Goal: Transaction & Acquisition: Purchase product/service

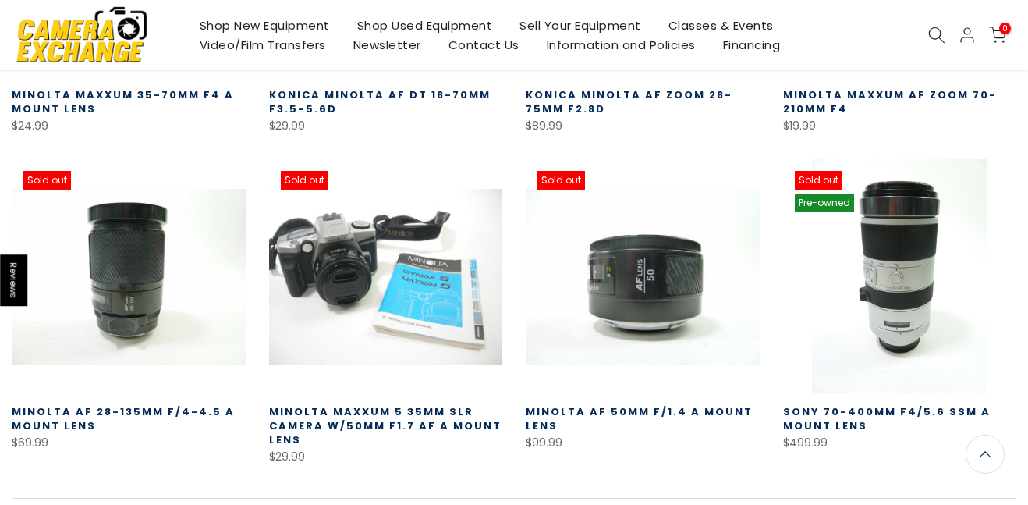
scroll to position [823, 0]
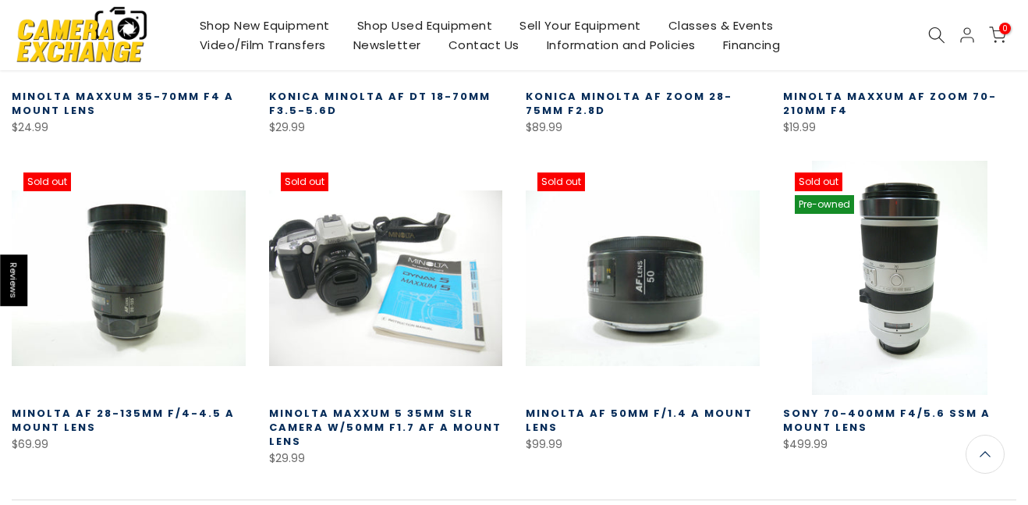
click at [930, 46] on div "Shop New Equipment Shop Used Equipment Sell Your Equipment Classes & Events Vid…" at bounding box center [514, 35] width 1020 height 70
click at [930, 37] on icon at bounding box center [936, 35] width 17 height 17
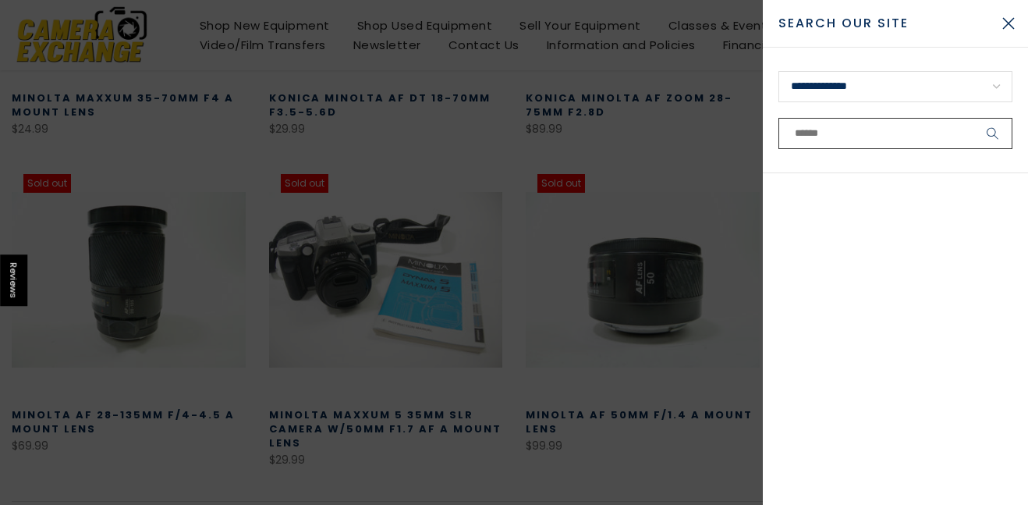
scroll to position [824, 0]
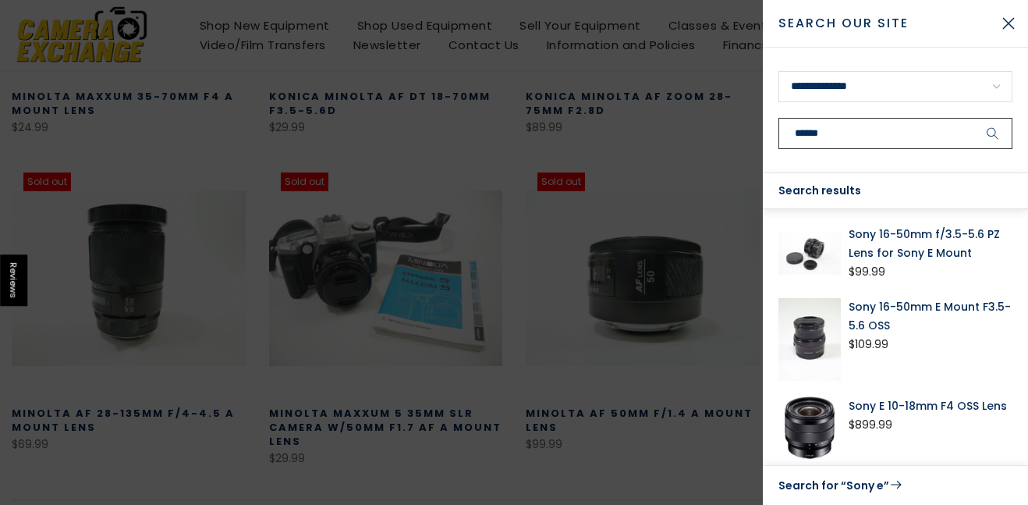
type input "******"
click at [973, 118] on button "submit" at bounding box center [992, 133] width 39 height 31
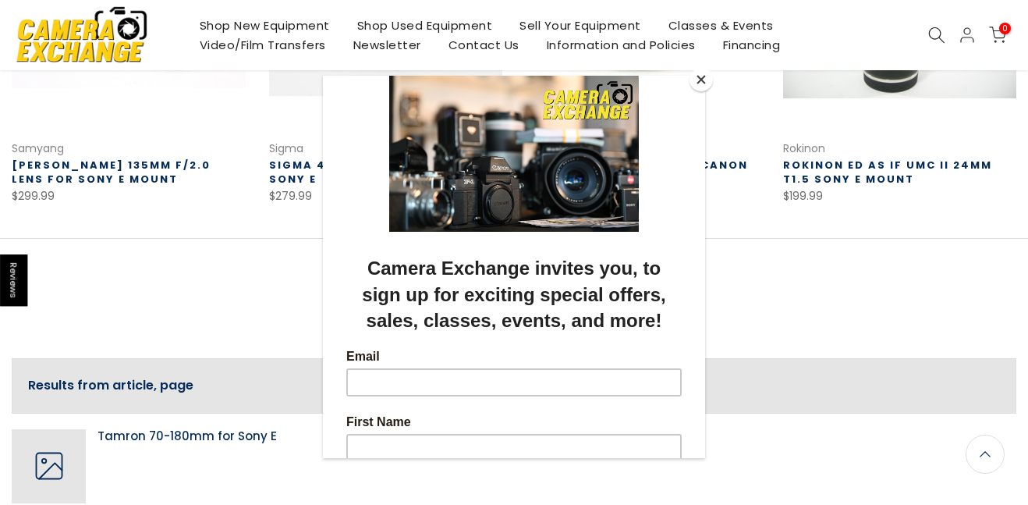
scroll to position [1119, 0]
click at [704, 76] on button "Close" at bounding box center [700, 79] width 23 height 23
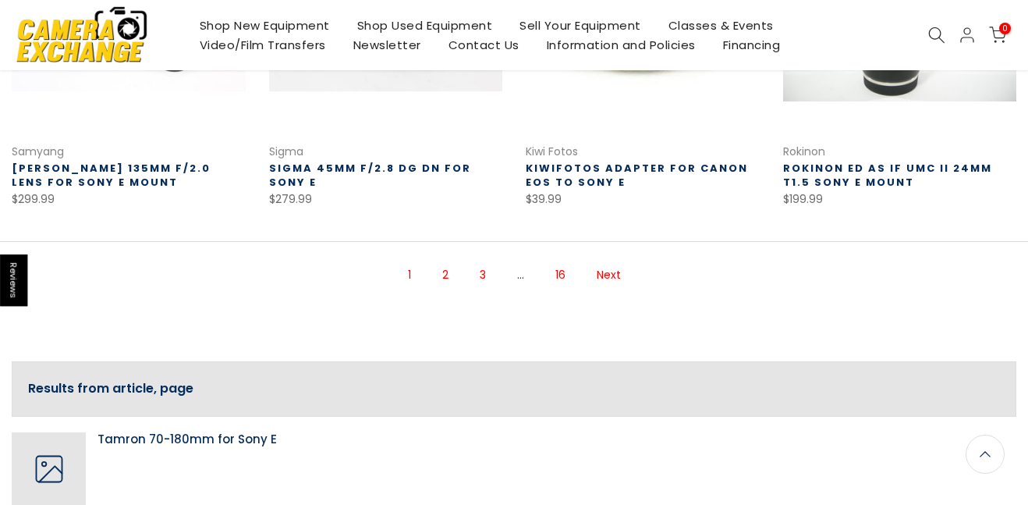
scroll to position [1121, 0]
click at [448, 276] on link "2" at bounding box center [445, 273] width 22 height 27
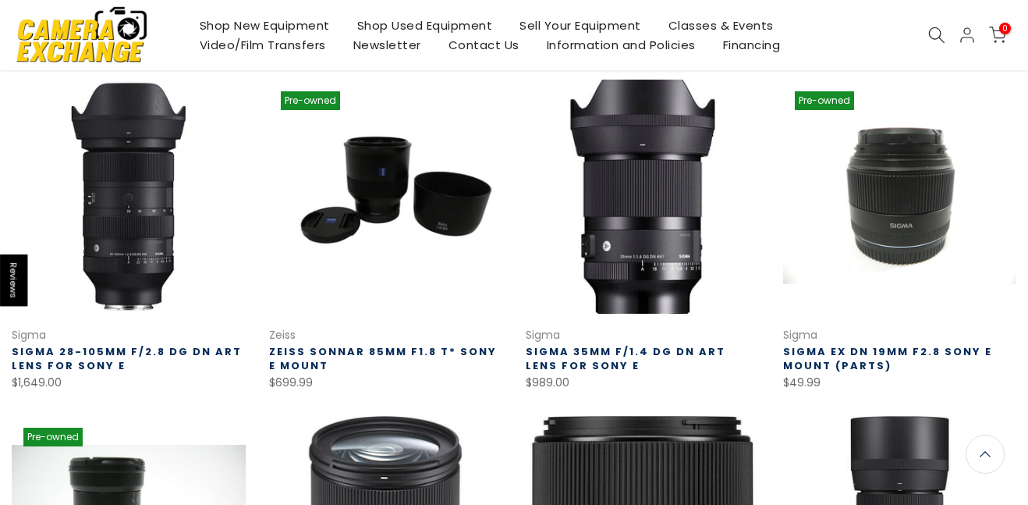
scroll to position [252, 0]
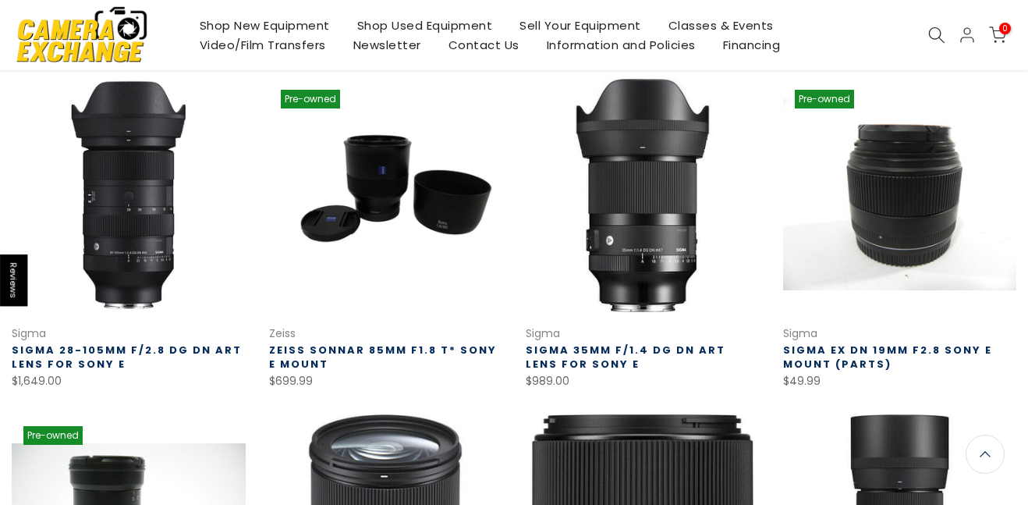
click at [830, 252] on link at bounding box center [900, 195] width 234 height 234
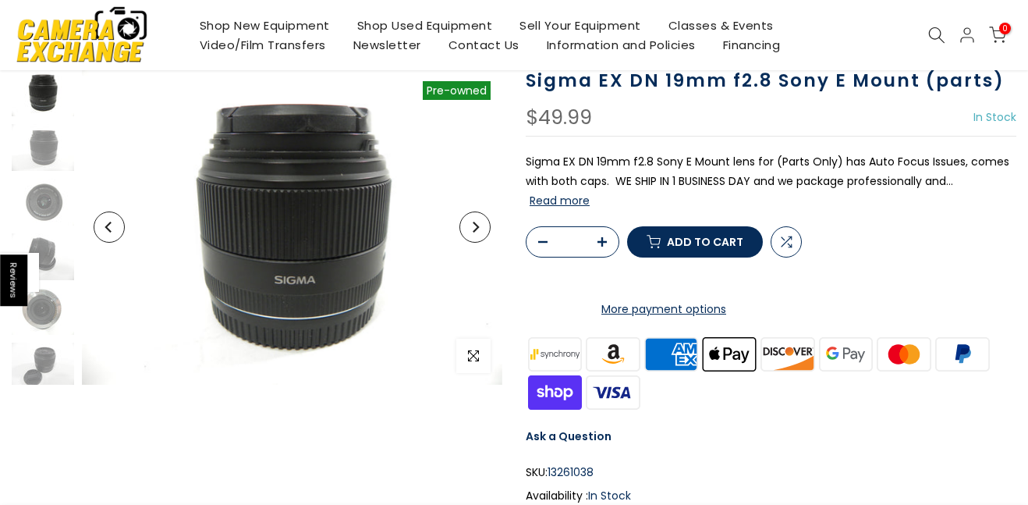
scroll to position [114, 0]
click at [467, 237] on button "Next" at bounding box center [474, 226] width 31 height 31
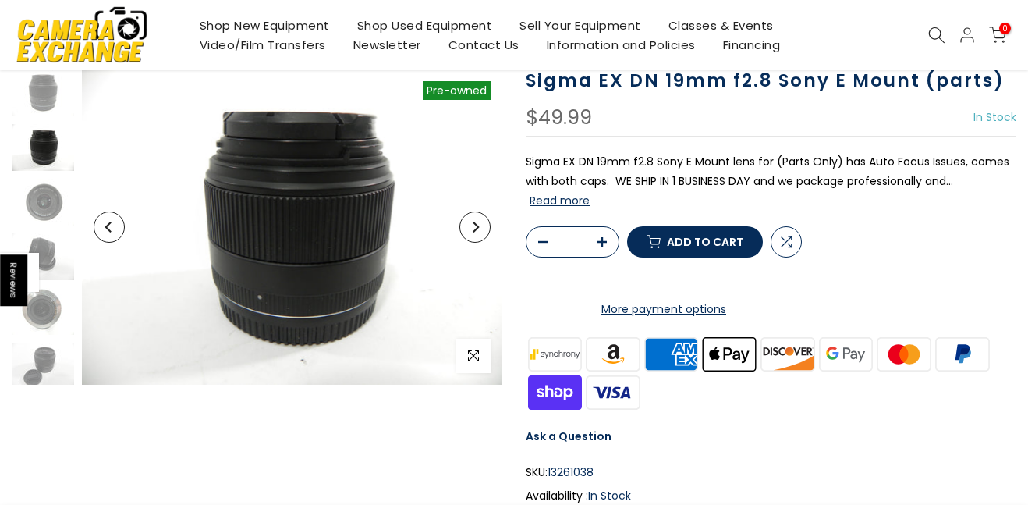
click at [467, 237] on button "Next" at bounding box center [474, 226] width 31 height 31
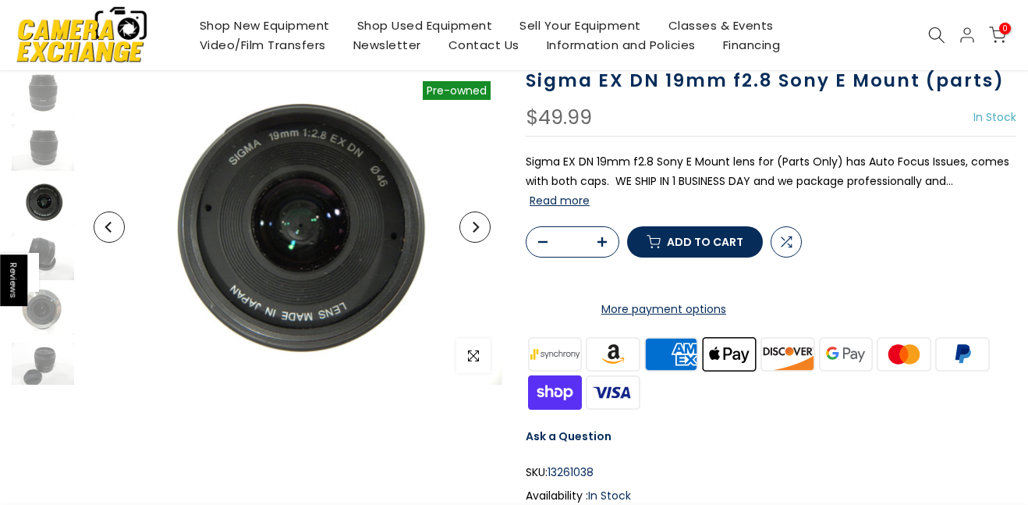
scroll to position [5, 0]
click at [467, 237] on button "Next" at bounding box center [474, 226] width 31 height 31
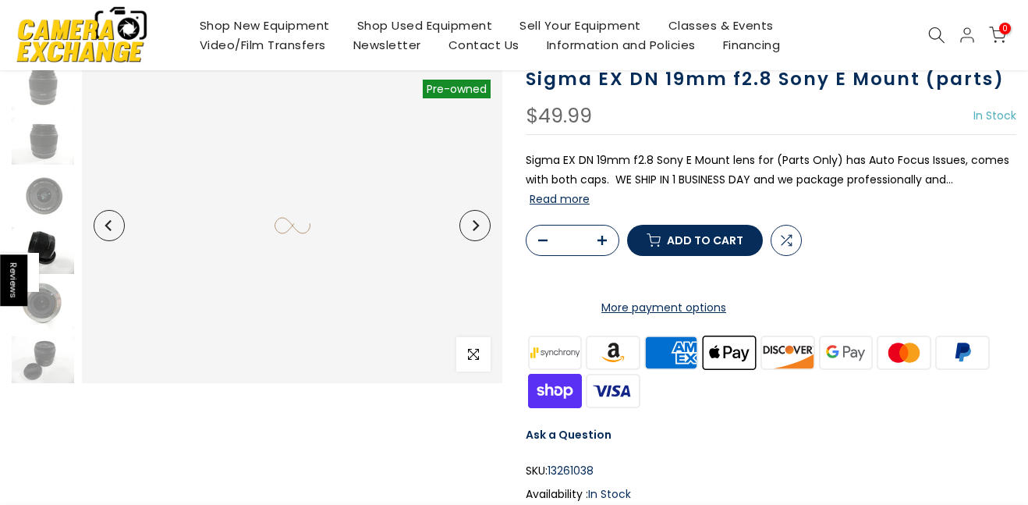
scroll to position [112, 0]
